Goal: Information Seeking & Learning: Learn about a topic

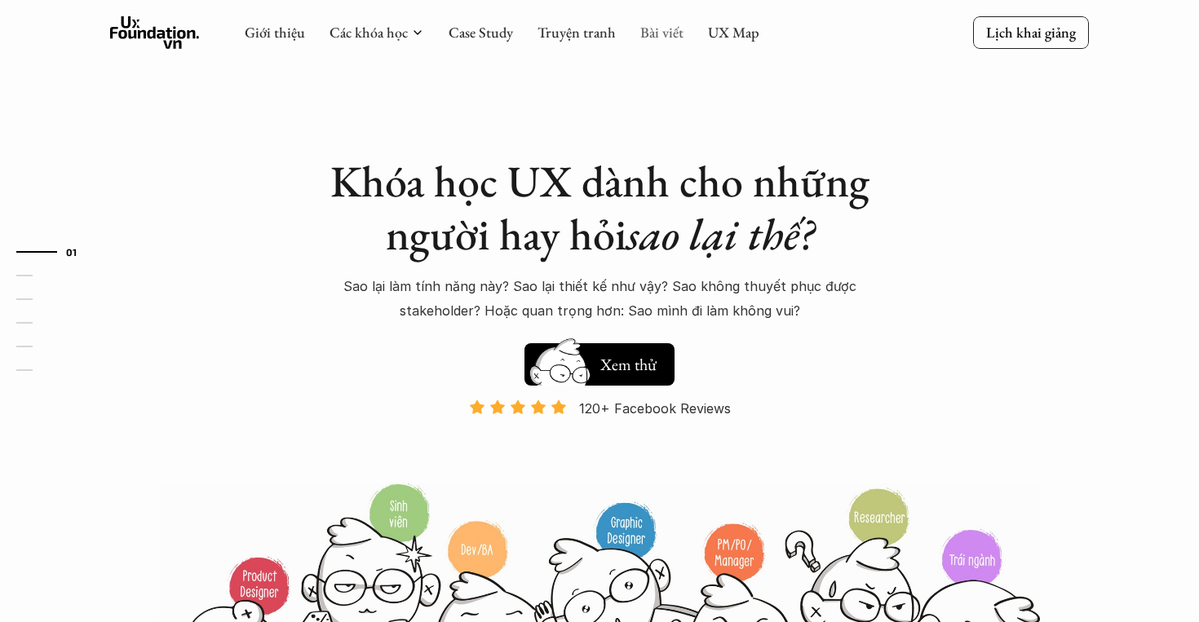
click at [652, 40] on link "Bài viết" at bounding box center [661, 32] width 43 height 19
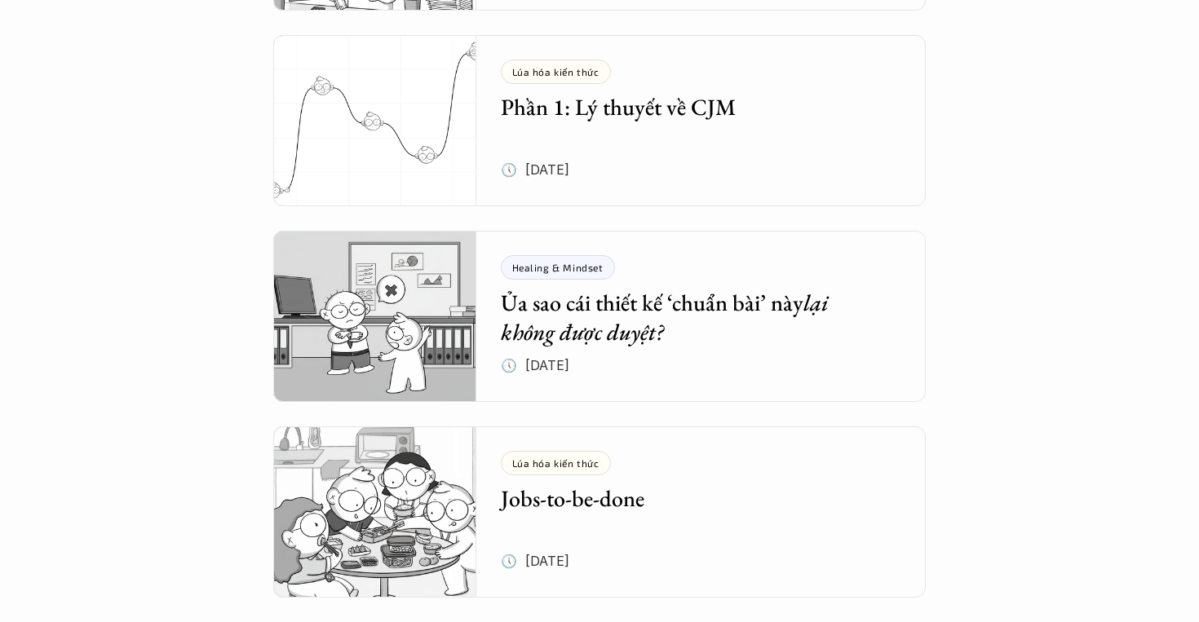
scroll to position [530, 0]
drag, startPoint x: 735, startPoint y: 237, endPoint x: 1130, endPoint y: 209, distance: 395.8
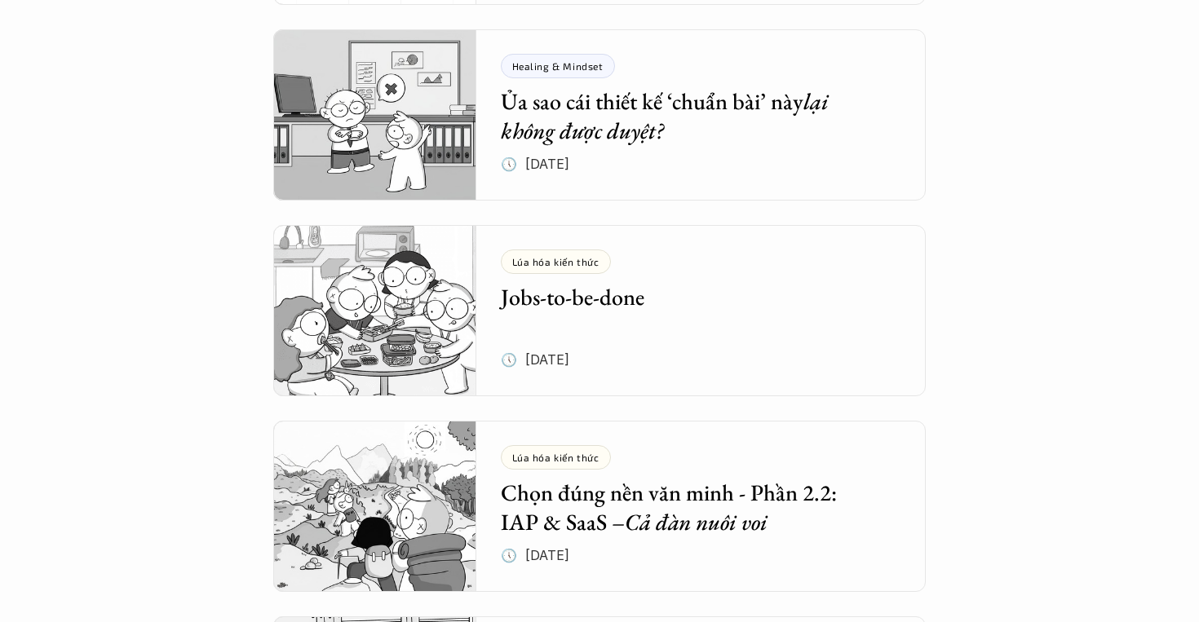
scroll to position [739, 0]
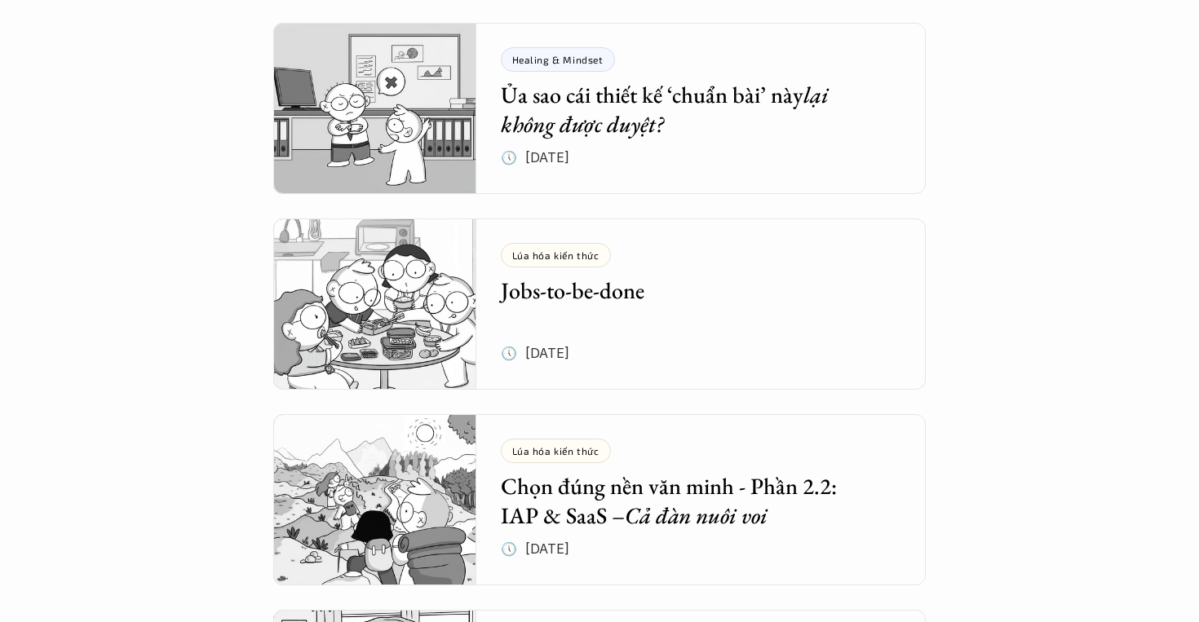
click at [178, 340] on div "Tổng hợp bài viết Dưới dây là những bài viết mà bọn mình hi vọng sẽ cung cấp đư…" at bounding box center [599, 441] width 1199 height 2361
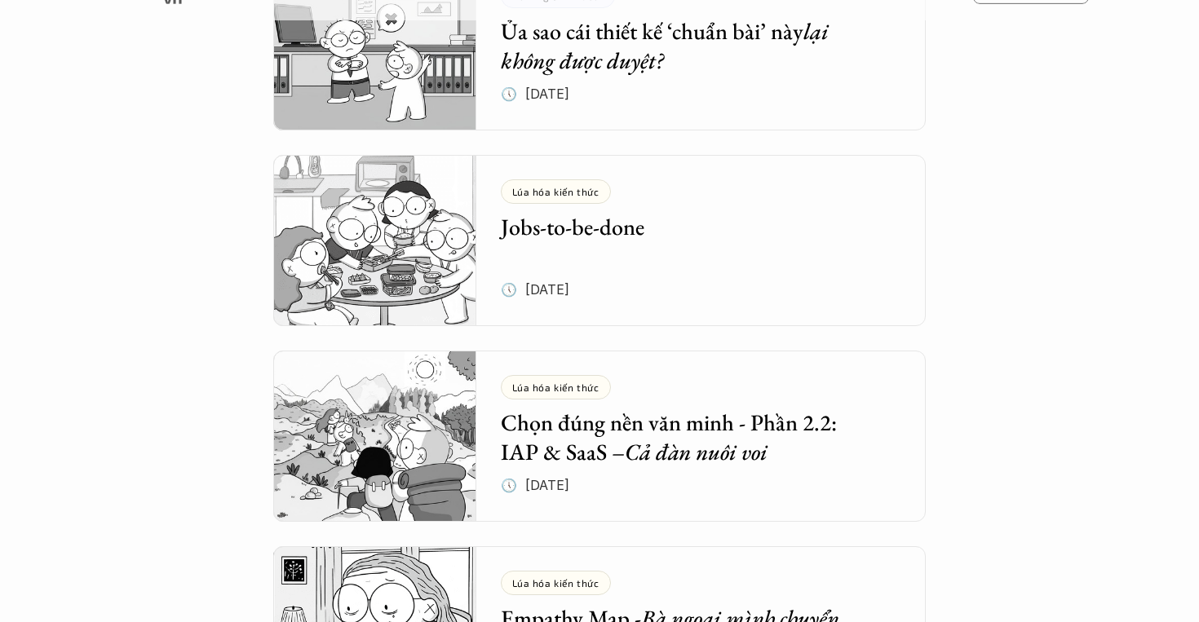
scroll to position [873, 0]
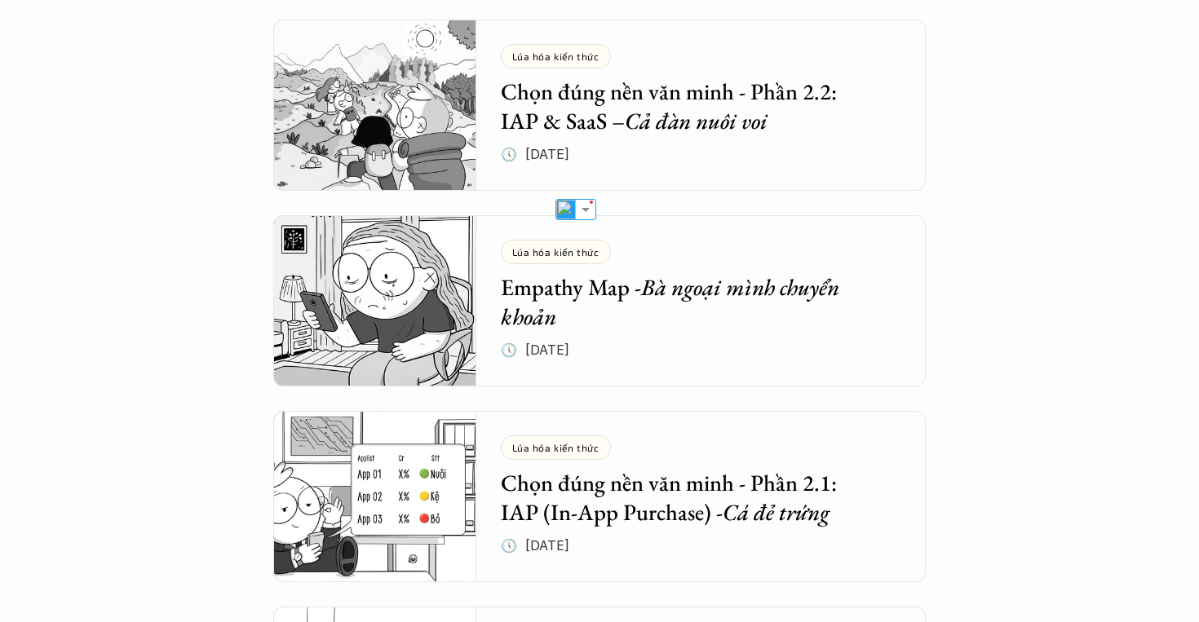
scroll to position [1139, 0]
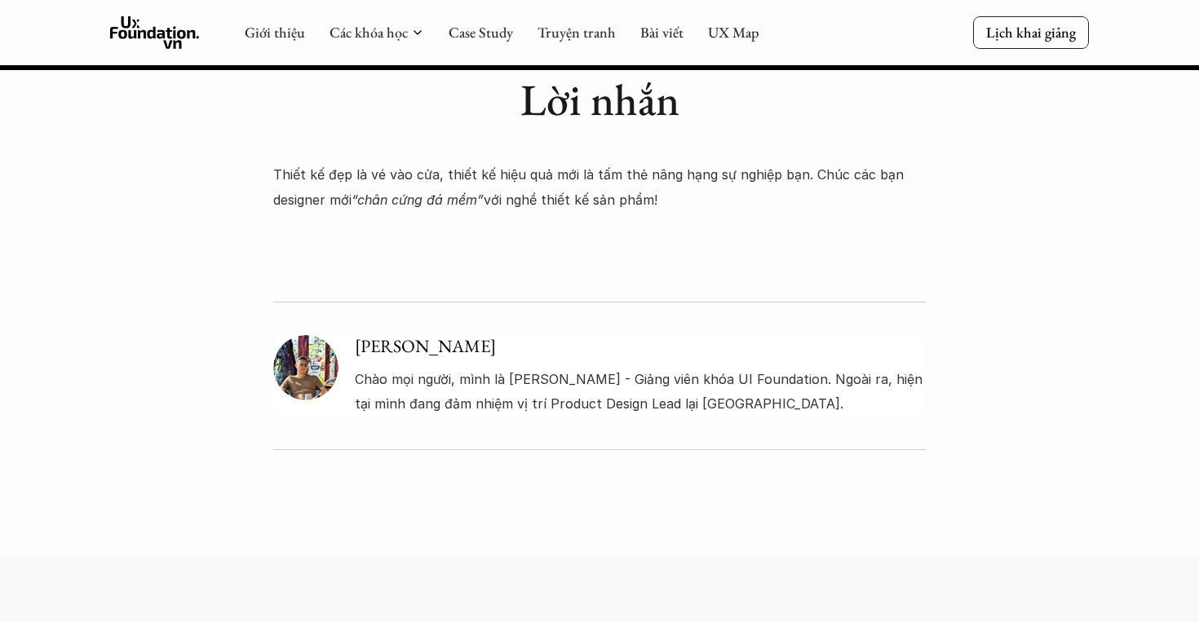
scroll to position [2642, 0]
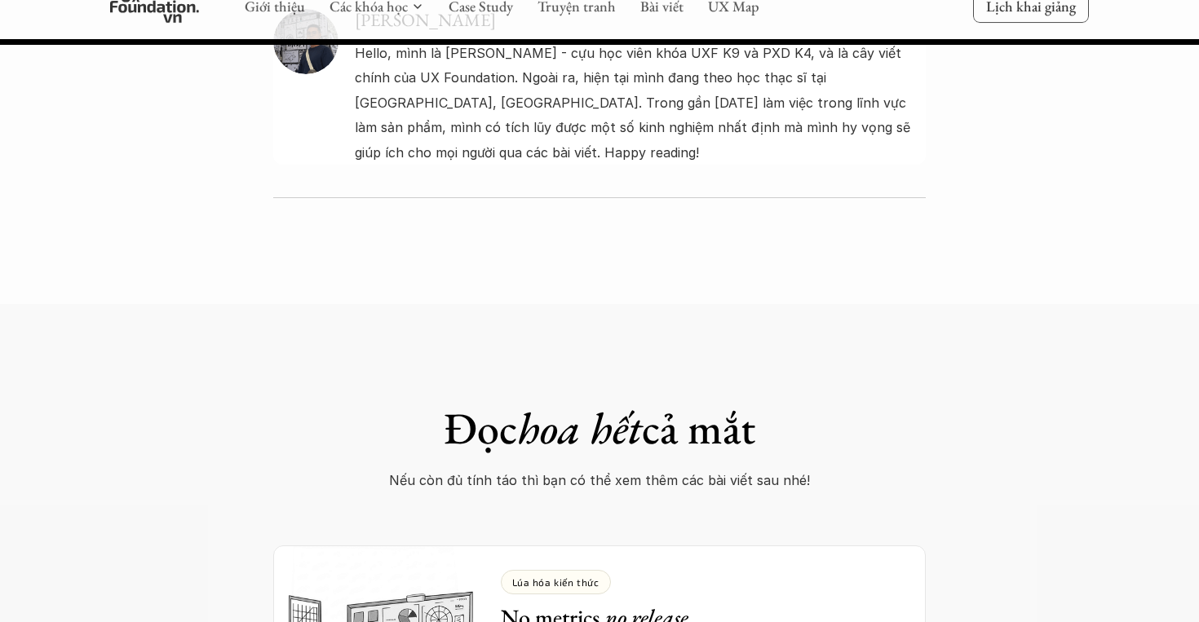
scroll to position [5860, 0]
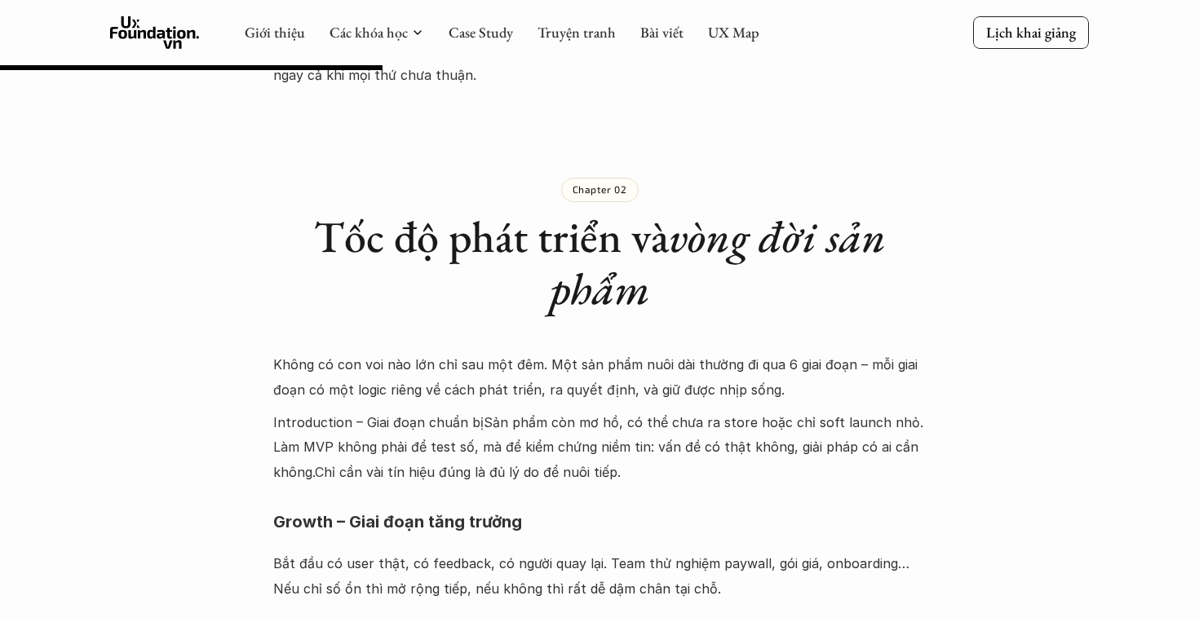
scroll to position [1627, 0]
